Goal: Transaction & Acquisition: Book appointment/travel/reservation

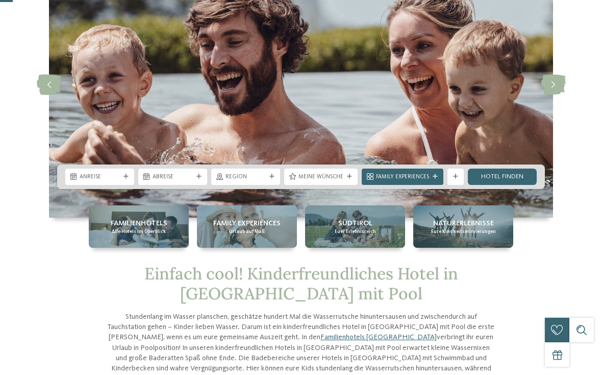
scroll to position [94, 0]
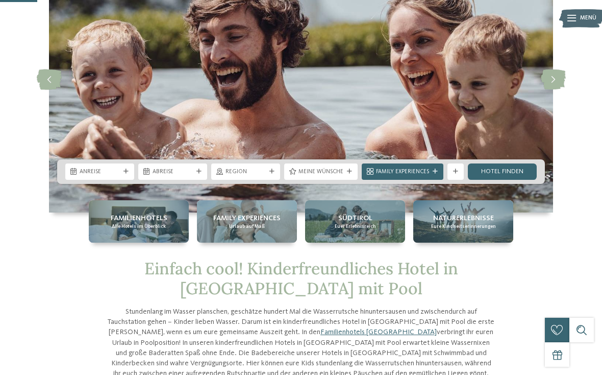
click at [142, 234] on div "Familienhotels Alle Hotels im Überblick" at bounding box center [139, 221] width 100 height 42
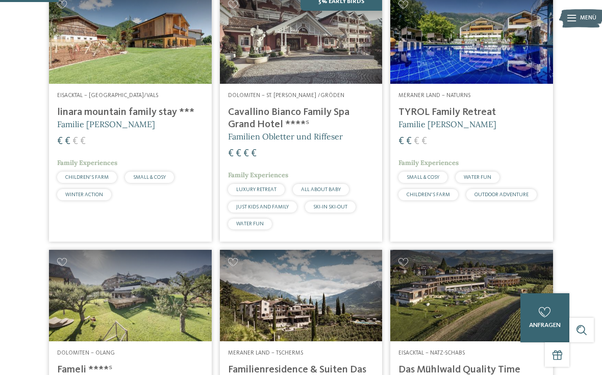
scroll to position [251, 0]
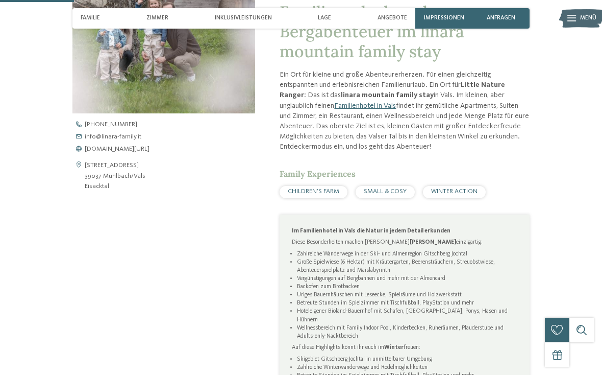
scroll to position [189, 0]
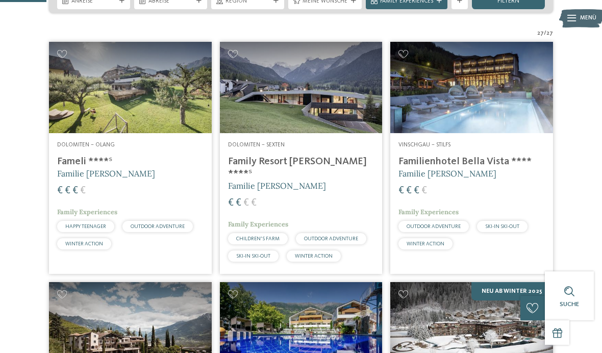
click at [77, 168] on h4 "Fameli ****ˢ" at bounding box center [130, 162] width 146 height 12
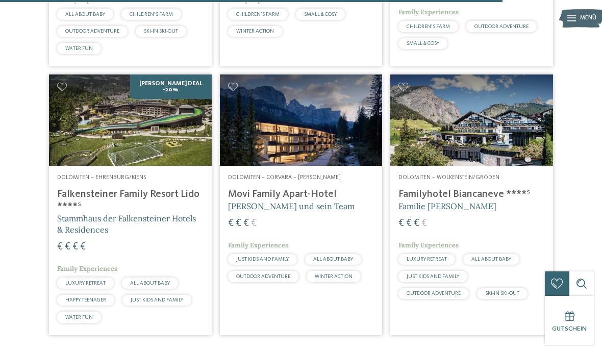
scroll to position [2195, 0]
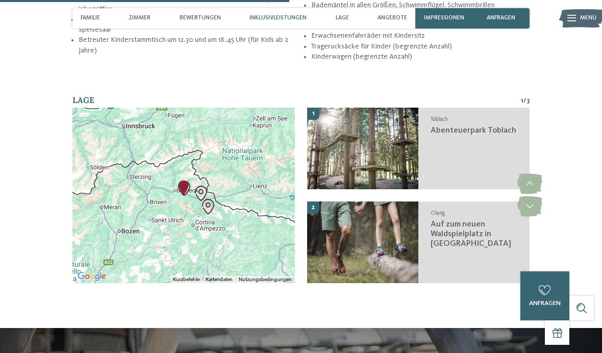
scroll to position [1363, 0]
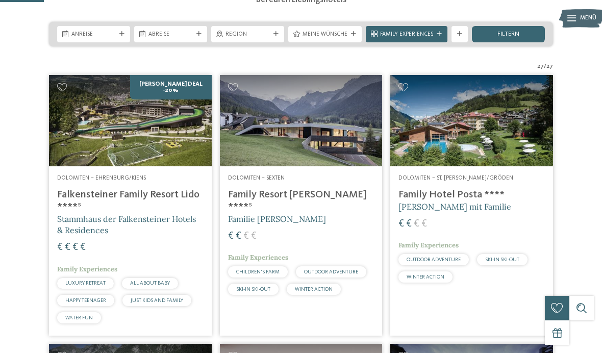
scroll to position [201, 0]
